Goal: Go to known website: Access a specific website the user already knows

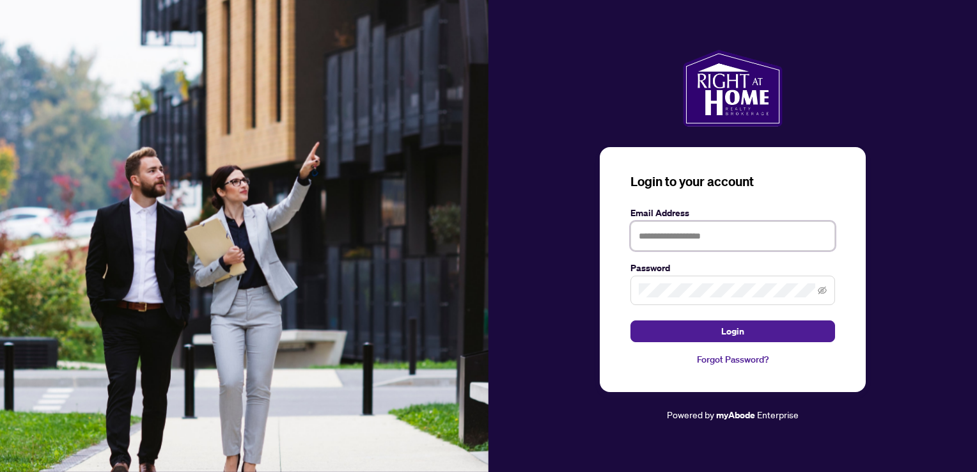
click at [653, 238] on input "text" at bounding box center [732, 235] width 205 height 29
type input "**********"
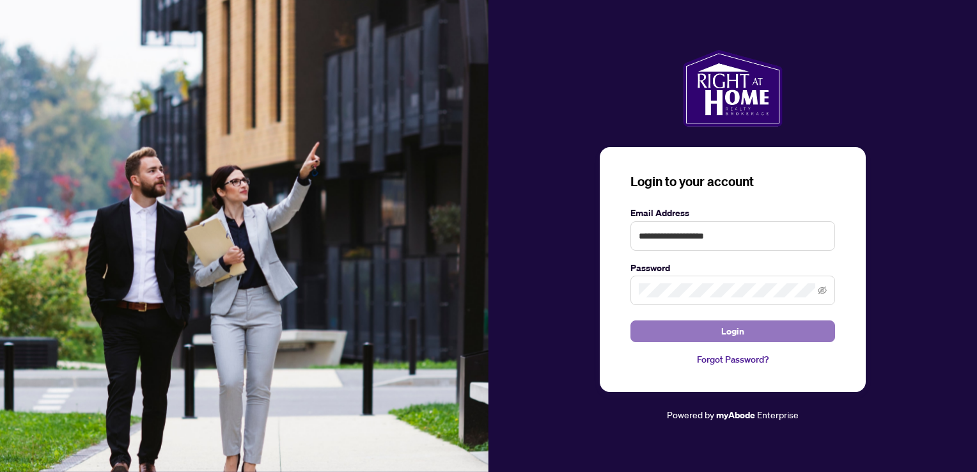
click at [742, 326] on span "Login" at bounding box center [732, 331] width 23 height 20
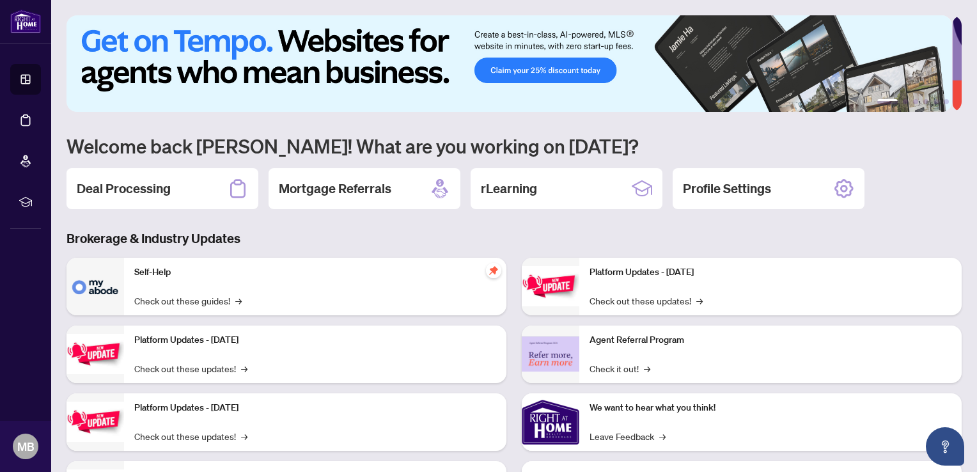
drag, startPoint x: 742, startPoint y: 326, endPoint x: 927, endPoint y: 284, distance: 189.5
click at [927, 284] on div "Platform Updates - [DATE] Check out these updates! → Agent Referral Program Che…" at bounding box center [741, 393] width 455 height 271
click at [508, 186] on h2 "rLearning" at bounding box center [509, 189] width 56 height 18
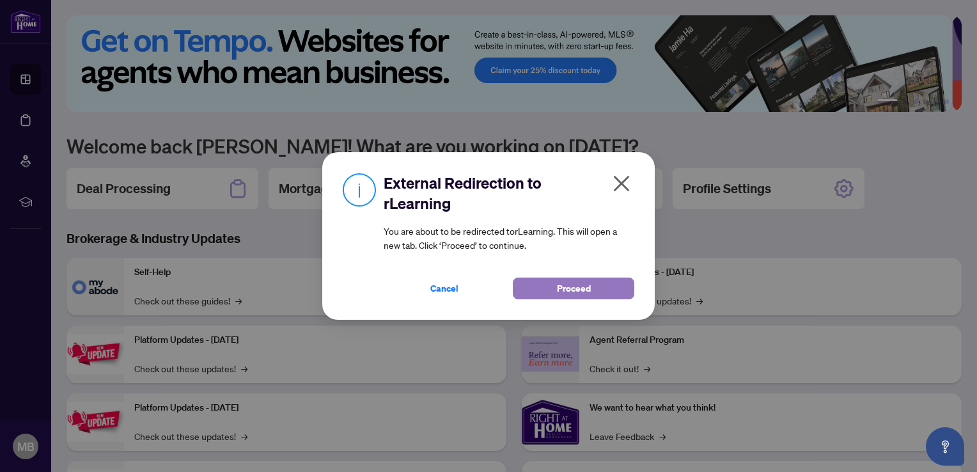
click at [569, 285] on span "Proceed" at bounding box center [574, 288] width 34 height 20
